Goal: Information Seeking & Learning: Find specific page/section

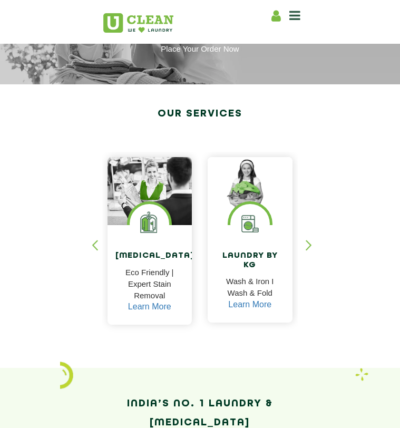
scroll to position [99, 0]
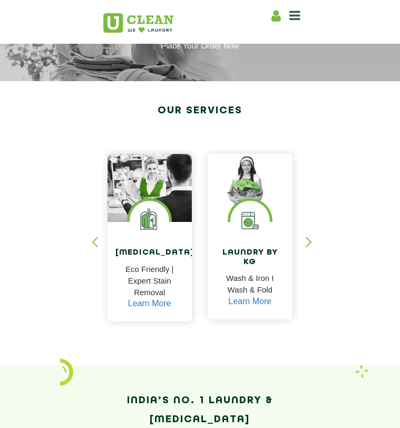
click at [273, 13] on icon at bounding box center [275, 15] width 9 height 13
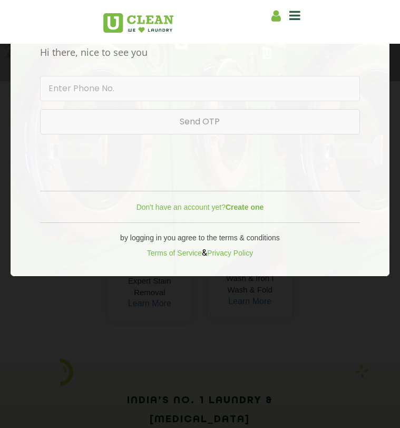
click at [299, 7] on div "Home About us Franchise Services [MEDICAL_DATA] Laundry by Kg Premium Laundry S…" at bounding box center [286, 14] width 32 height 16
click at [296, 16] on icon at bounding box center [294, 15] width 11 height 13
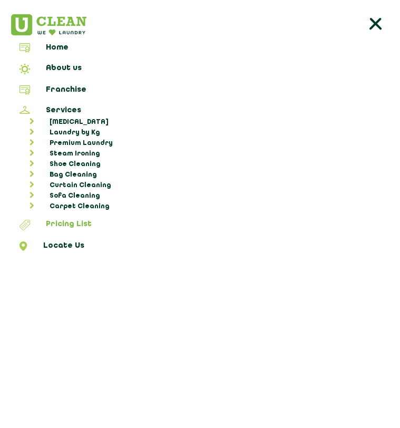
click at [59, 220] on link "Pricing List" at bounding box center [200, 227] width 393 height 14
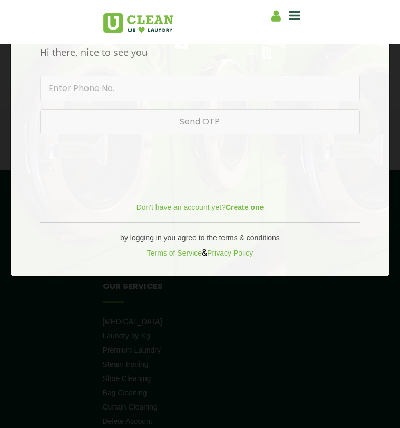
click at [295, 22] on span at bounding box center [294, 15] width 11 height 15
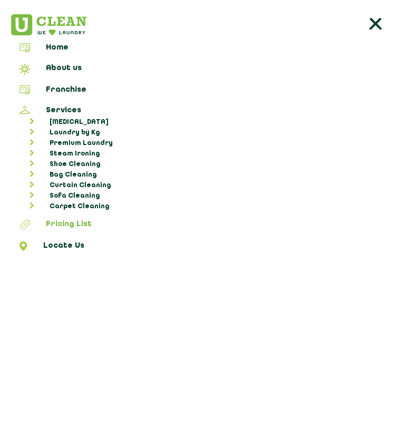
click at [65, 223] on link "Pricing List" at bounding box center [200, 227] width 393 height 14
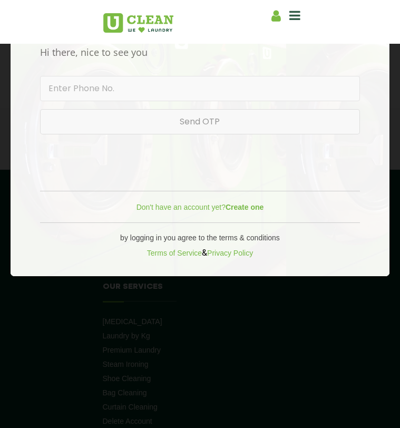
click at [296, 17] on icon at bounding box center [294, 15] width 11 height 13
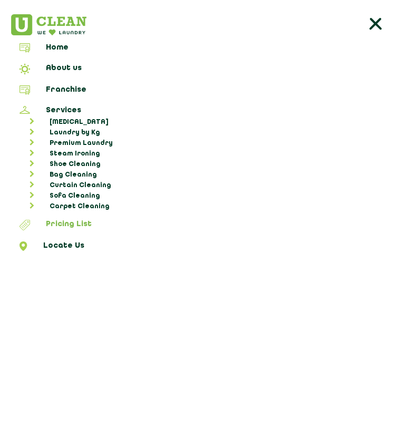
click at [61, 220] on link "Pricing List" at bounding box center [200, 227] width 393 height 14
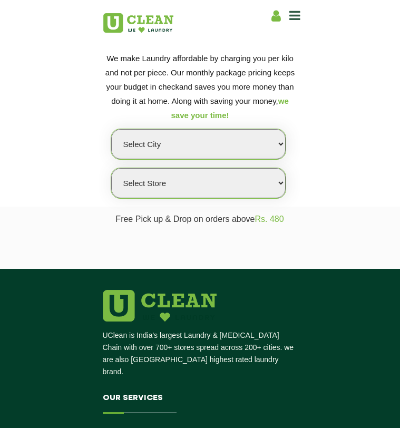
click at [294, 16] on icon at bounding box center [294, 15] width 11 height 13
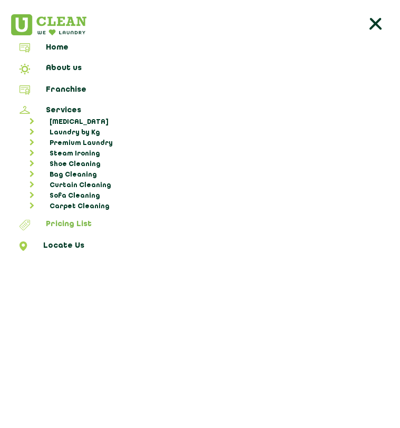
click at [77, 223] on link "Pricing List" at bounding box center [200, 227] width 393 height 14
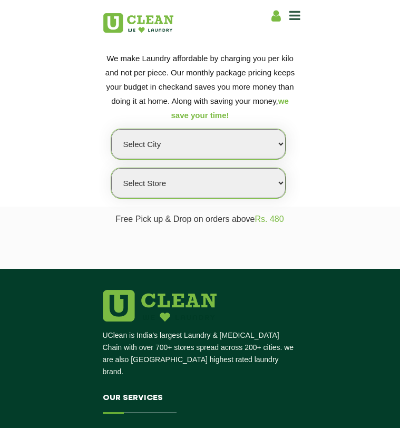
click at [196, 151] on select "Select city Aalo Abu Dhabi Agartala Agra Ahmedabad Akola Aligarh Alwar - UClean…" at bounding box center [198, 144] width 174 height 30
click at [111, 129] on select "Select city Aalo Abu Dhabi Agartala Agra Ahmedabad Akola Aligarh Alwar - UClean…" at bounding box center [198, 144] width 174 height 30
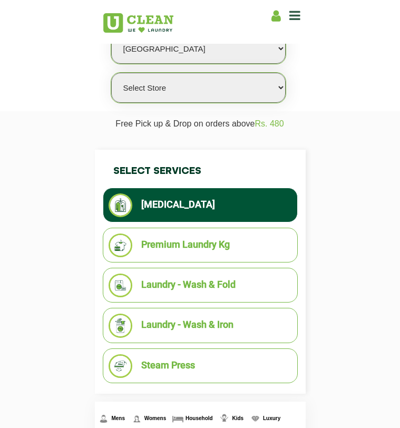
scroll to position [107, 0]
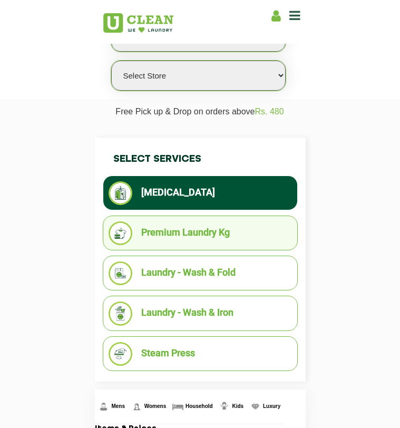
click at [206, 233] on li "Premium Laundry Kg" at bounding box center [200, 233] width 183 height 24
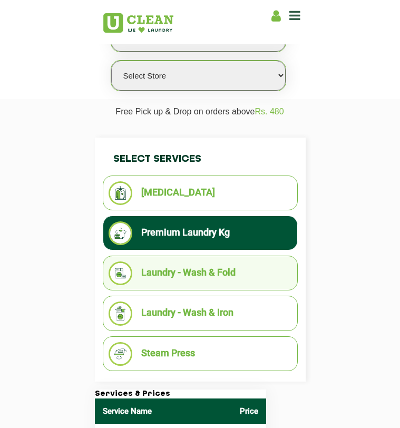
click at [196, 275] on li "Laundry - Wash & Fold" at bounding box center [200, 273] width 183 height 24
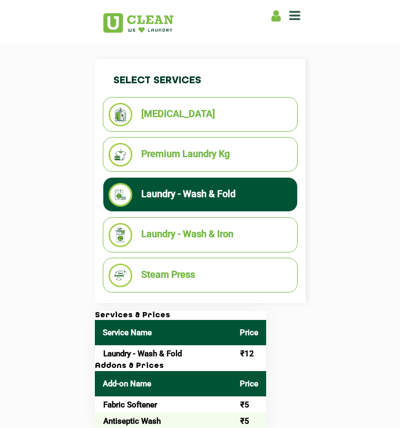
scroll to position [198, 0]
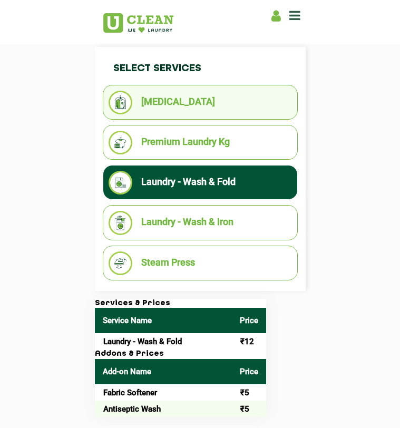
click at [191, 97] on li "[MEDICAL_DATA]" at bounding box center [200, 103] width 183 height 24
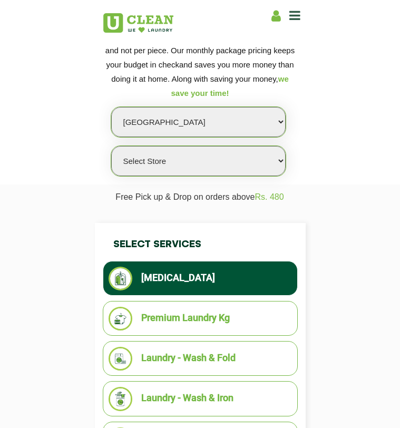
scroll to position [0, 0]
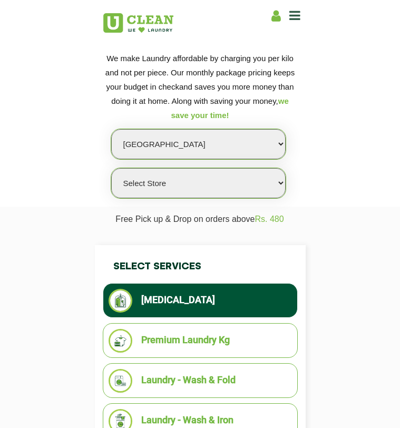
click at [191, 145] on select "Select city Aalo Abu Dhabi Agartala Agra Ahmedabad Akola Aligarh Alwar - UClean…" at bounding box center [198, 144] width 174 height 30
click at [111, 129] on select "Select city Aalo Abu Dhabi Agartala Agra Ahmedabad Akola Aligarh Alwar - UClean…" at bounding box center [198, 144] width 174 height 30
click at [168, 141] on select "Select city Aalo Abu Dhabi Agartala Agra Ahmedabad Akola Aligarh Alwar - UClean…" at bounding box center [198, 144] width 174 height 30
select select "214"
click at [111, 129] on select "Select city Aalo Abu Dhabi Agartala Agra Ahmedabad Akola Aligarh Alwar - UClean…" at bounding box center [198, 144] width 174 height 30
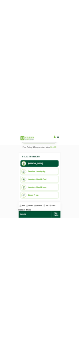
scroll to position [198, 0]
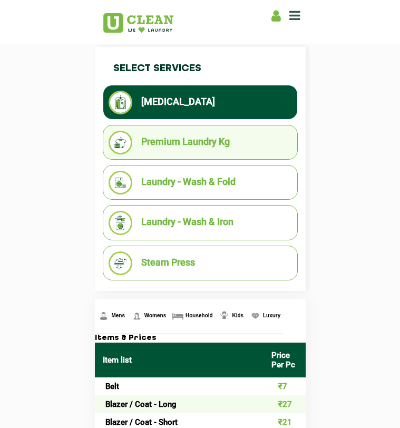
click at [205, 138] on li "Premium Laundry Kg" at bounding box center [200, 143] width 183 height 24
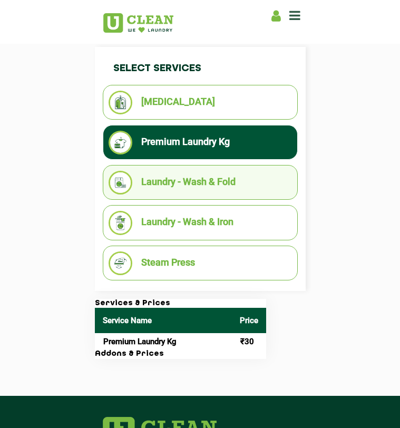
click at [173, 181] on li "Laundry - Wash & Fold" at bounding box center [200, 183] width 183 height 24
